Goal: Find specific page/section: Find specific page/section

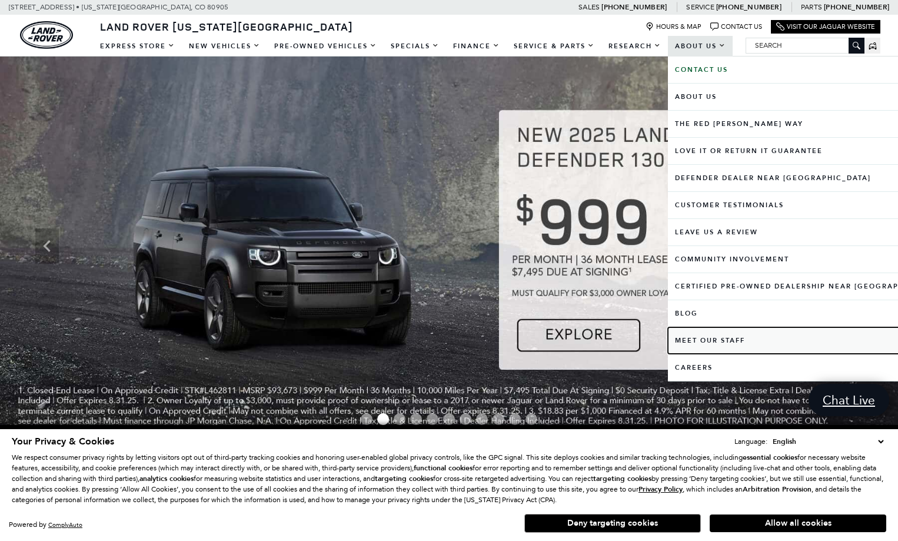
click at [723, 337] on link "Meet Our Staff" at bounding box center [808, 340] width 281 height 26
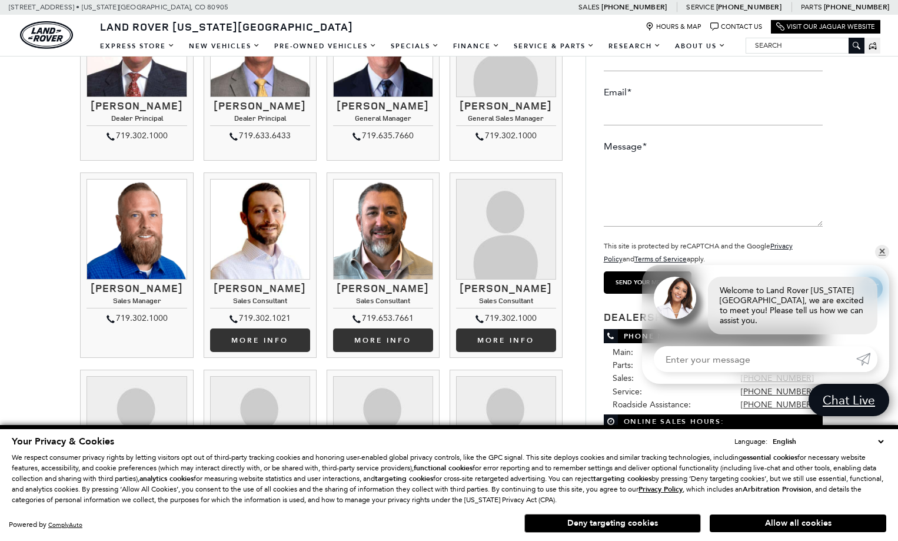
scroll to position [236, 0]
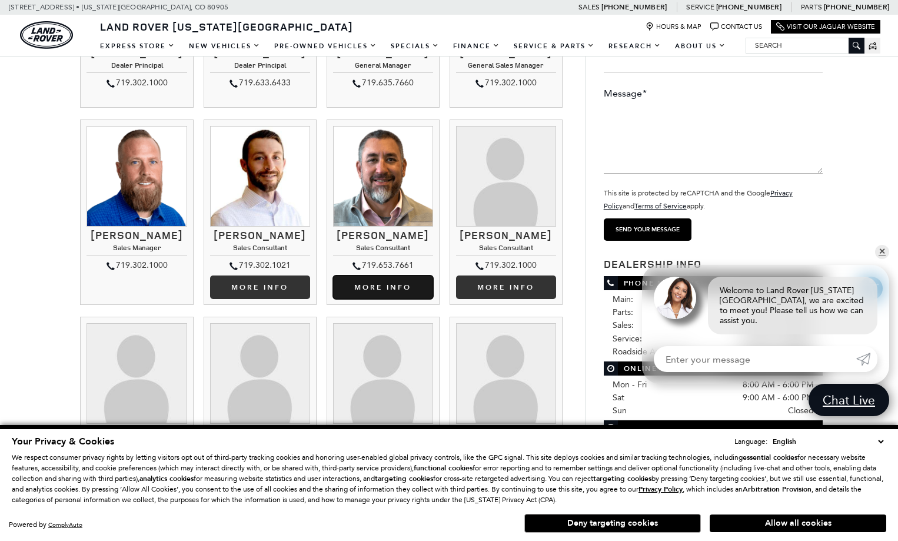
click at [372, 290] on link "More info" at bounding box center [383, 288] width 100 height 24
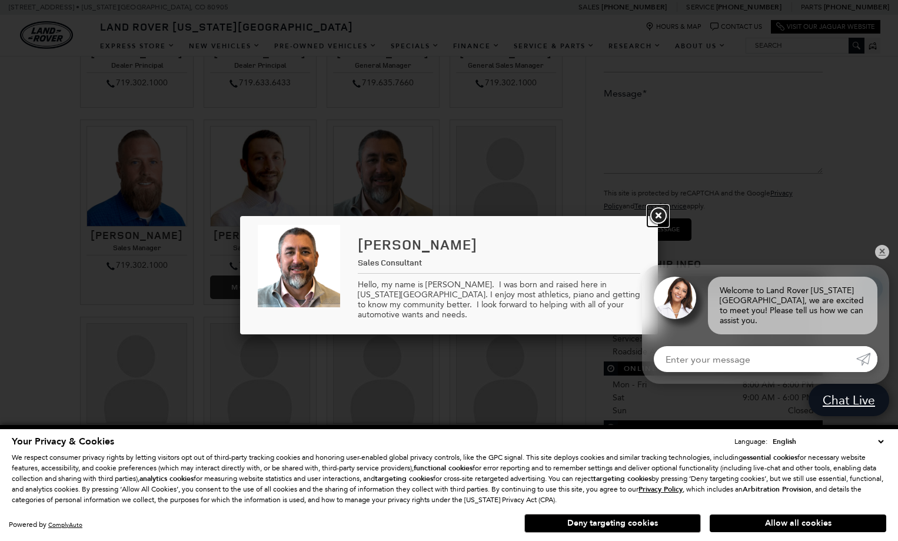
click at [663, 214] on link "close" at bounding box center [658, 215] width 21 height 21
